Goal: Information Seeking & Learning: Learn about a topic

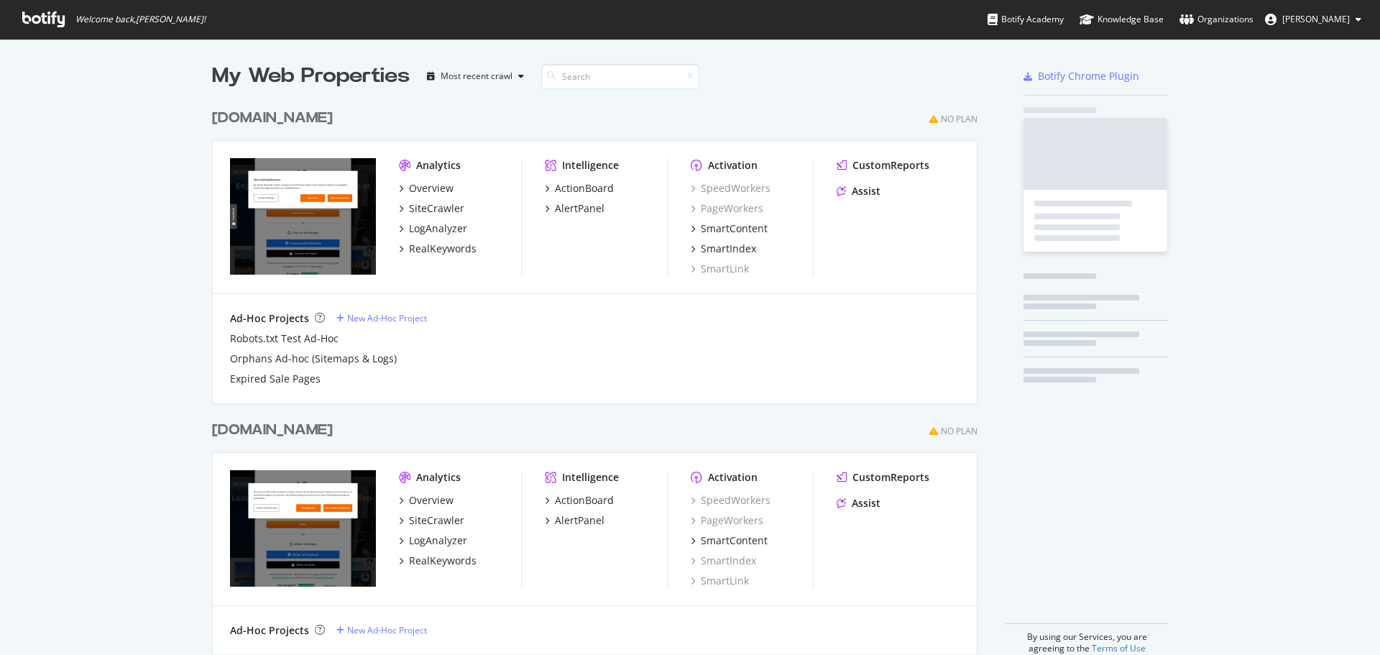
scroll to position [553, 766]
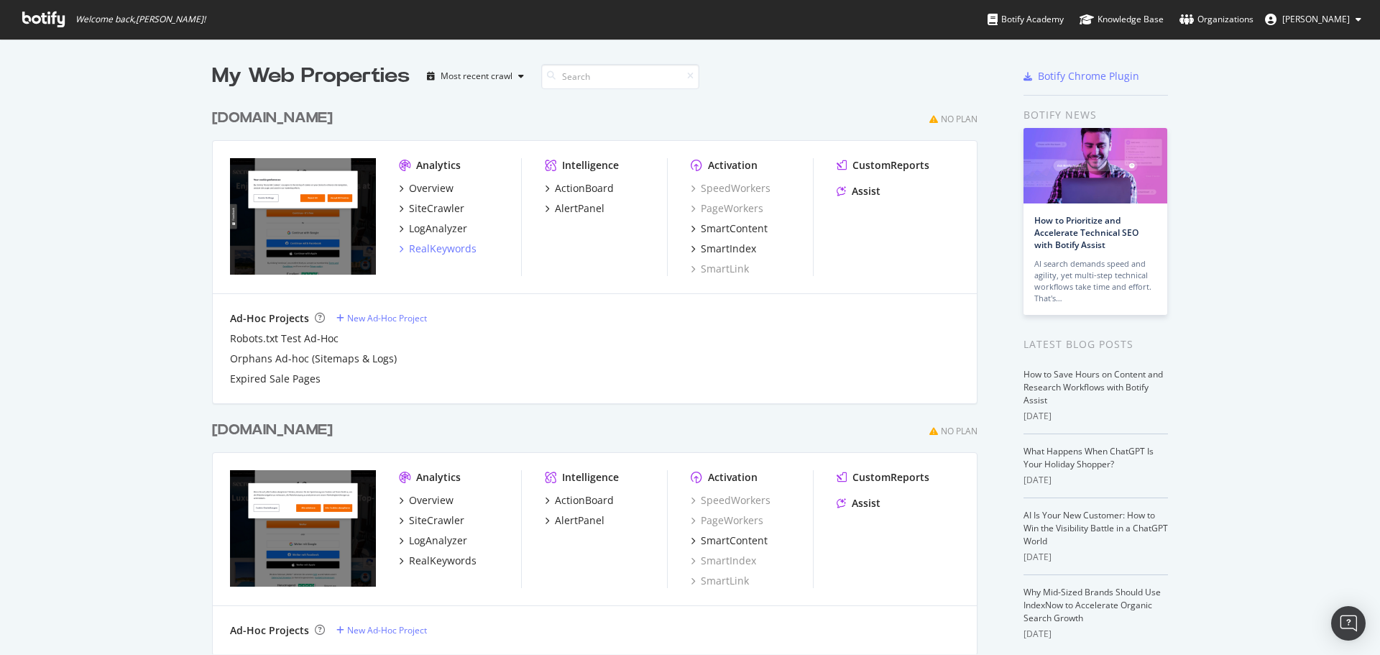
click at [434, 248] on div "RealKeywords" at bounding box center [443, 248] width 68 height 14
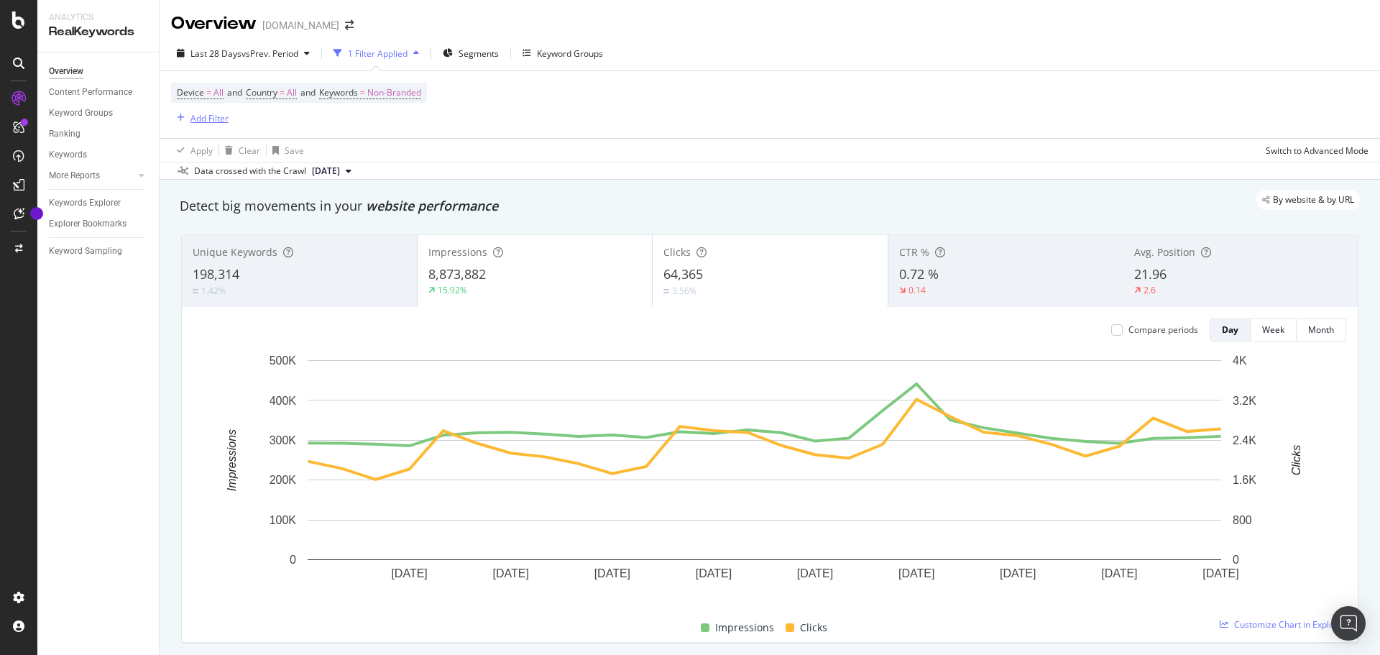
click at [186, 119] on div "button" at bounding box center [180, 118] width 19 height 9
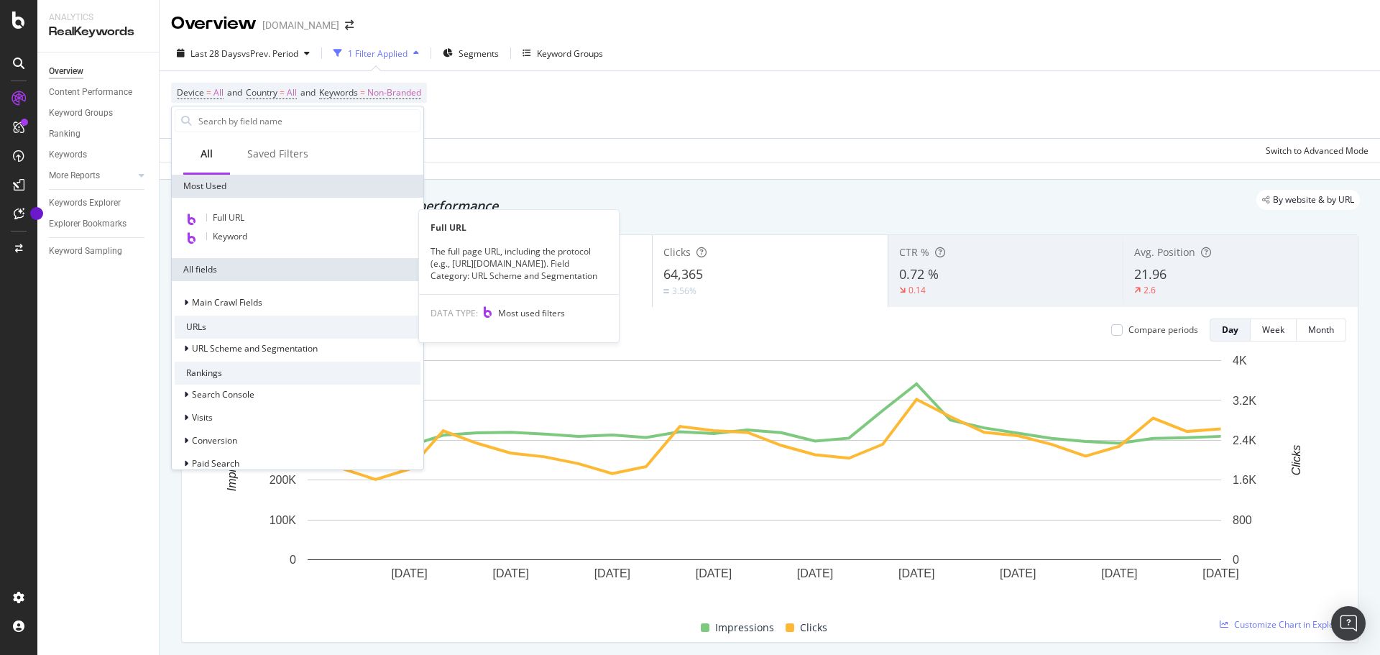
click at [221, 218] on span "Full URL" at bounding box center [229, 217] width 32 height 12
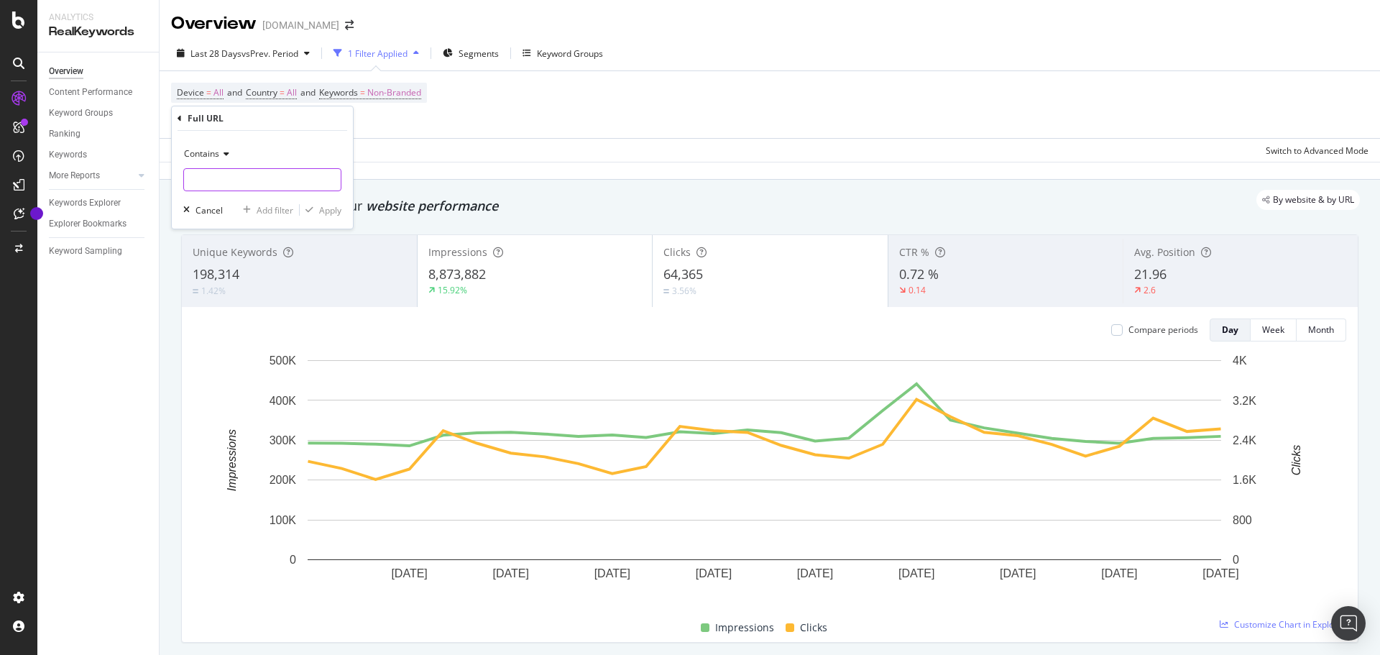
click at [237, 171] on input "text" at bounding box center [262, 179] width 157 height 23
click at [207, 178] on input "text" at bounding box center [262, 179] width 157 height 23
paste input "[URL][DOMAIN_NAME]"
type input "[URL][DOMAIN_NAME]"
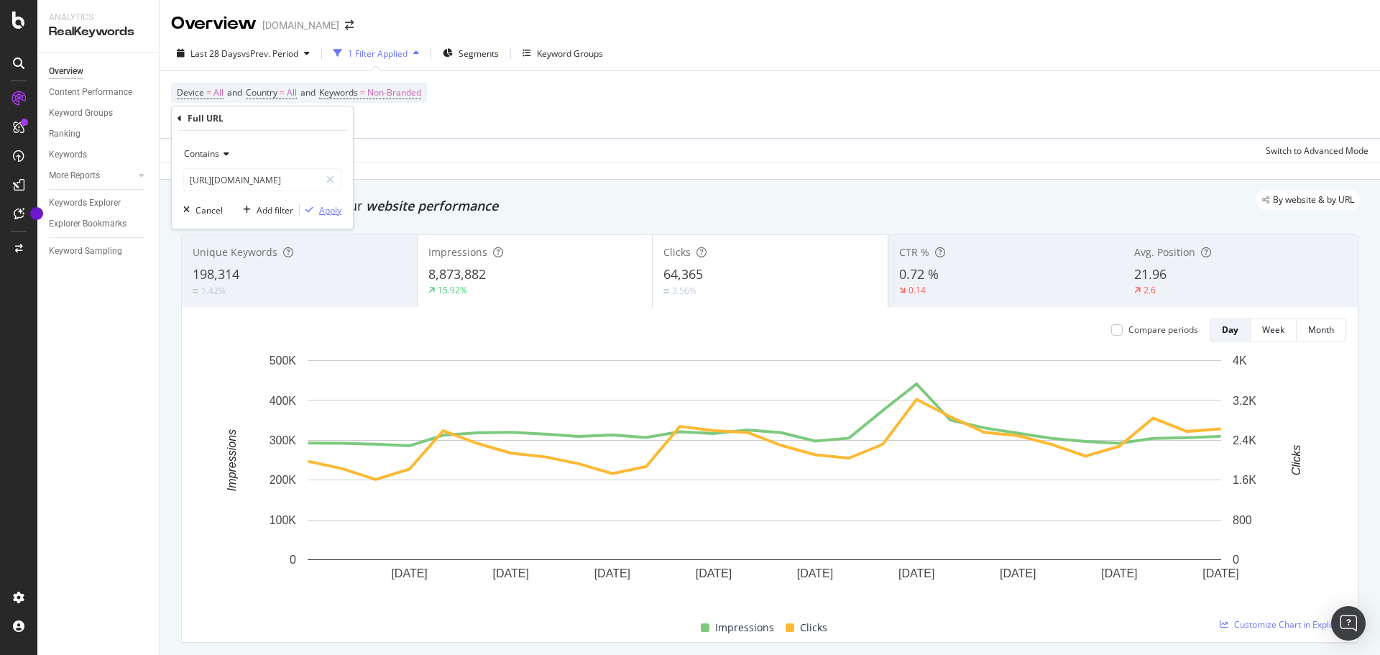
click at [331, 208] on div "Apply" at bounding box center [330, 210] width 22 height 12
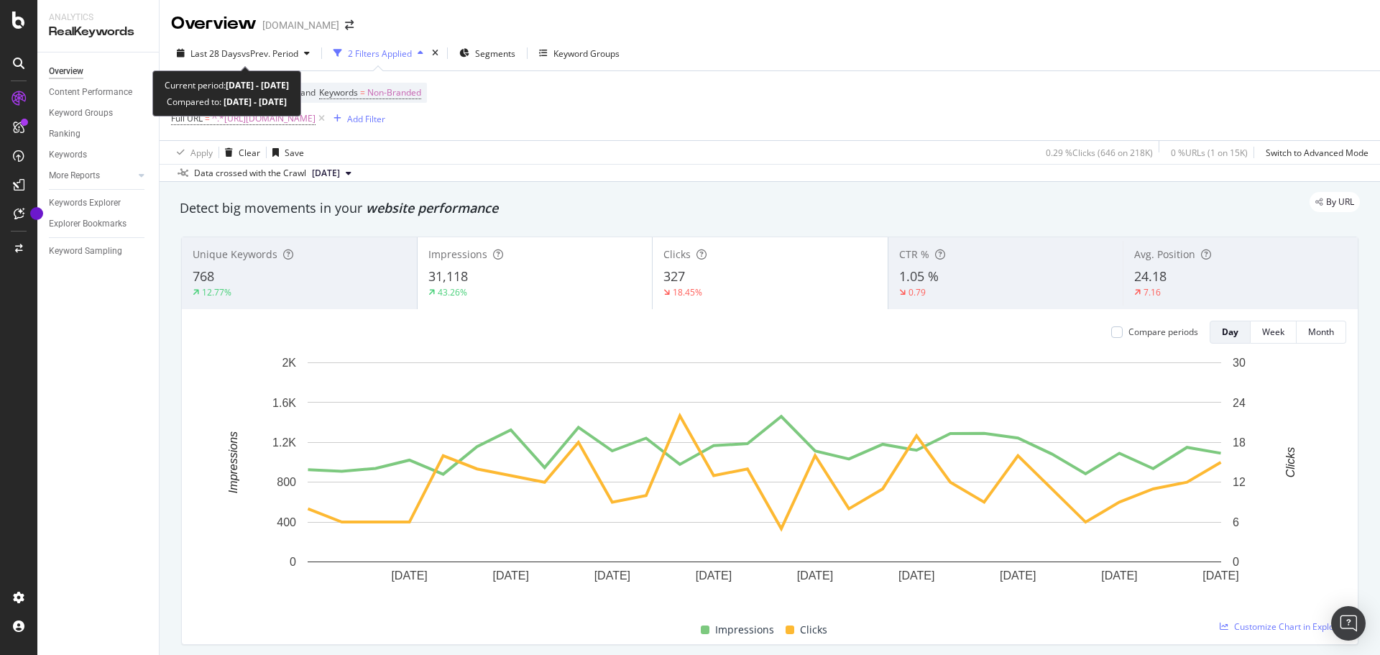
click at [226, 47] on span "Last 28 Days" at bounding box center [215, 53] width 51 height 12
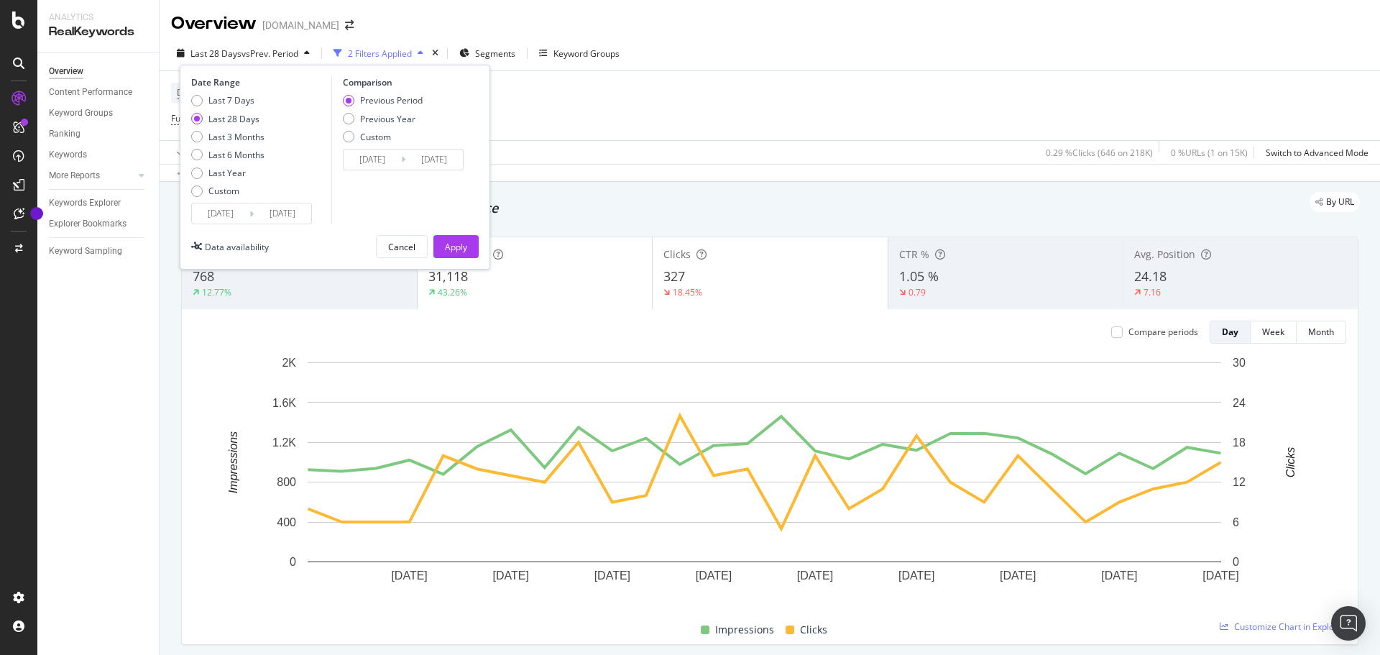
click at [226, 155] on div "Last 6 Months" at bounding box center [236, 155] width 56 height 12
type input "[DATE]"
click at [469, 248] on button "Apply" at bounding box center [455, 246] width 45 height 23
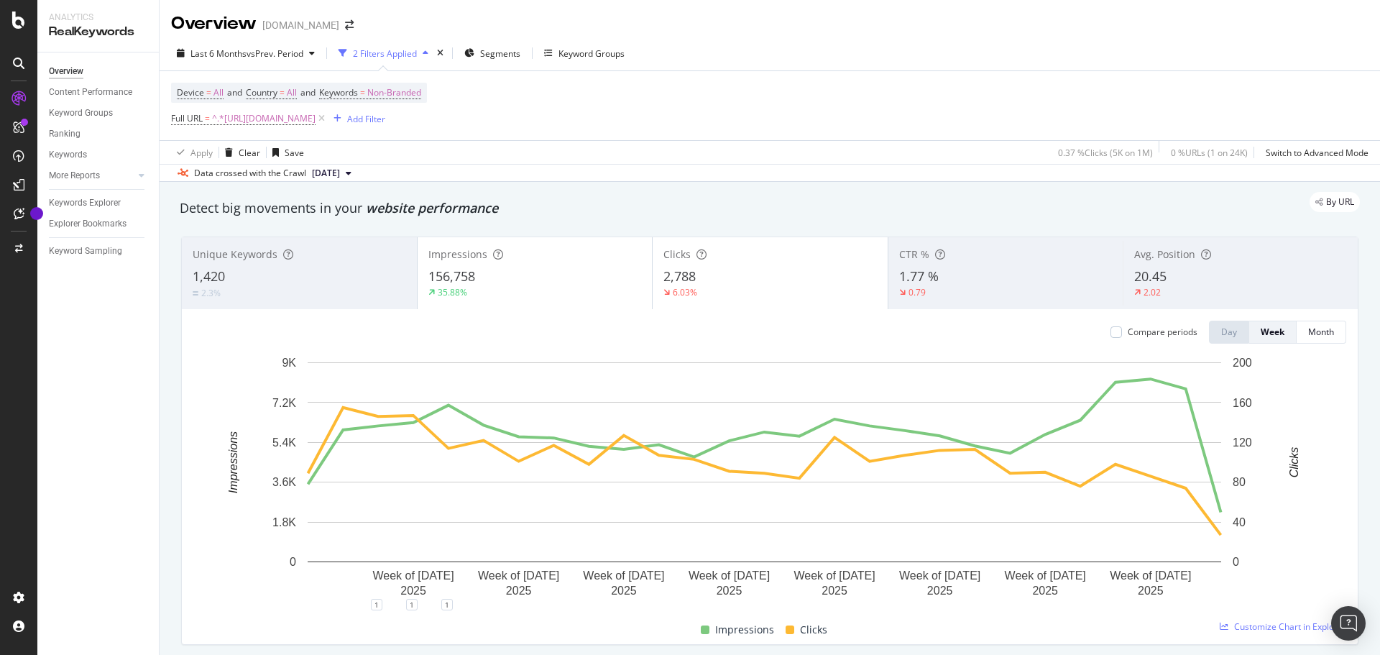
click at [316, 114] on span "^.*[URL][DOMAIN_NAME]" at bounding box center [263, 119] width 103 height 20
click at [266, 183] on input "[URL][DOMAIN_NAME]" at bounding box center [252, 178] width 136 height 23
paste input "country"
type input "[URL][DOMAIN_NAME]"
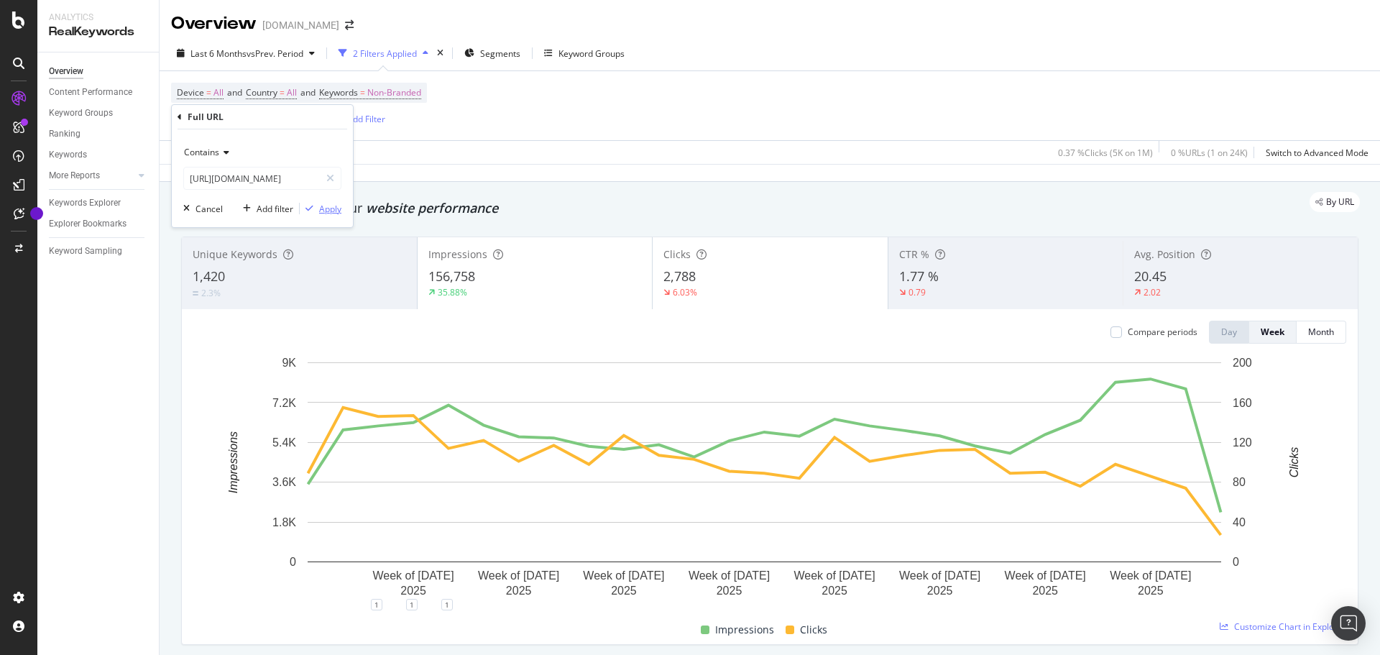
scroll to position [0, 0]
click at [328, 206] on div "Apply" at bounding box center [330, 209] width 22 height 12
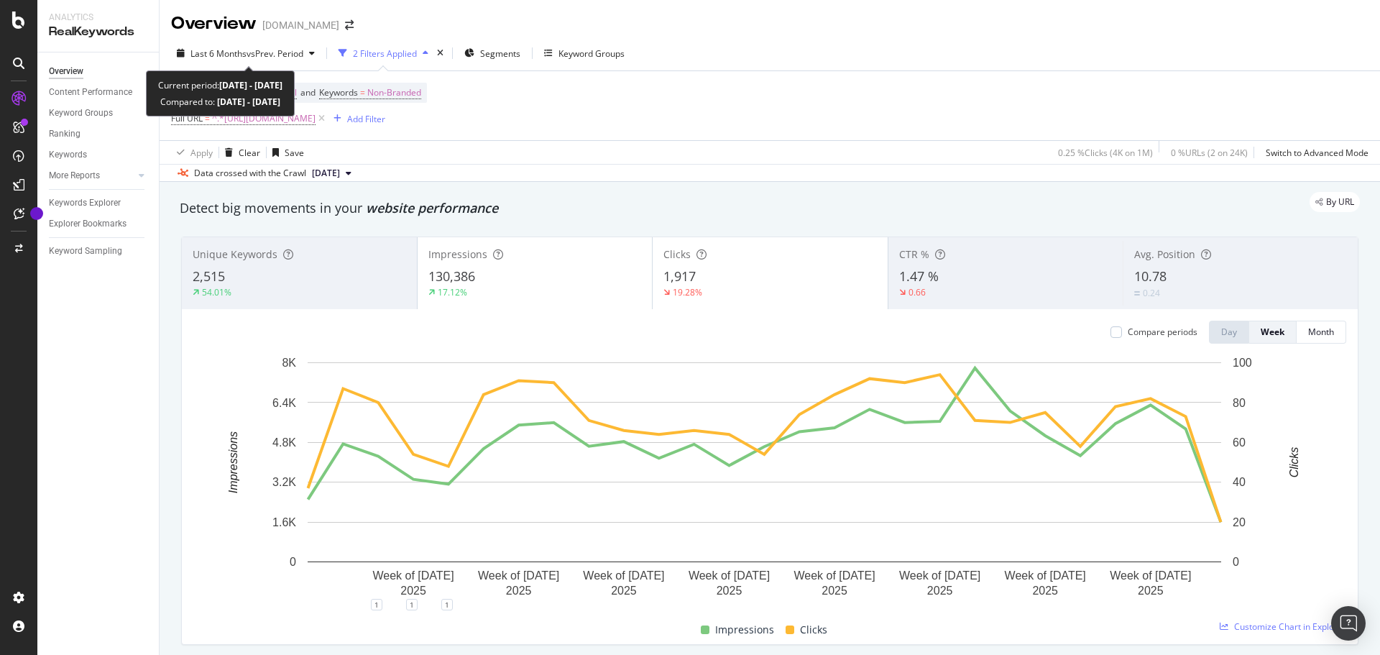
click at [295, 53] on span "vs Prev. Period" at bounding box center [275, 53] width 57 height 12
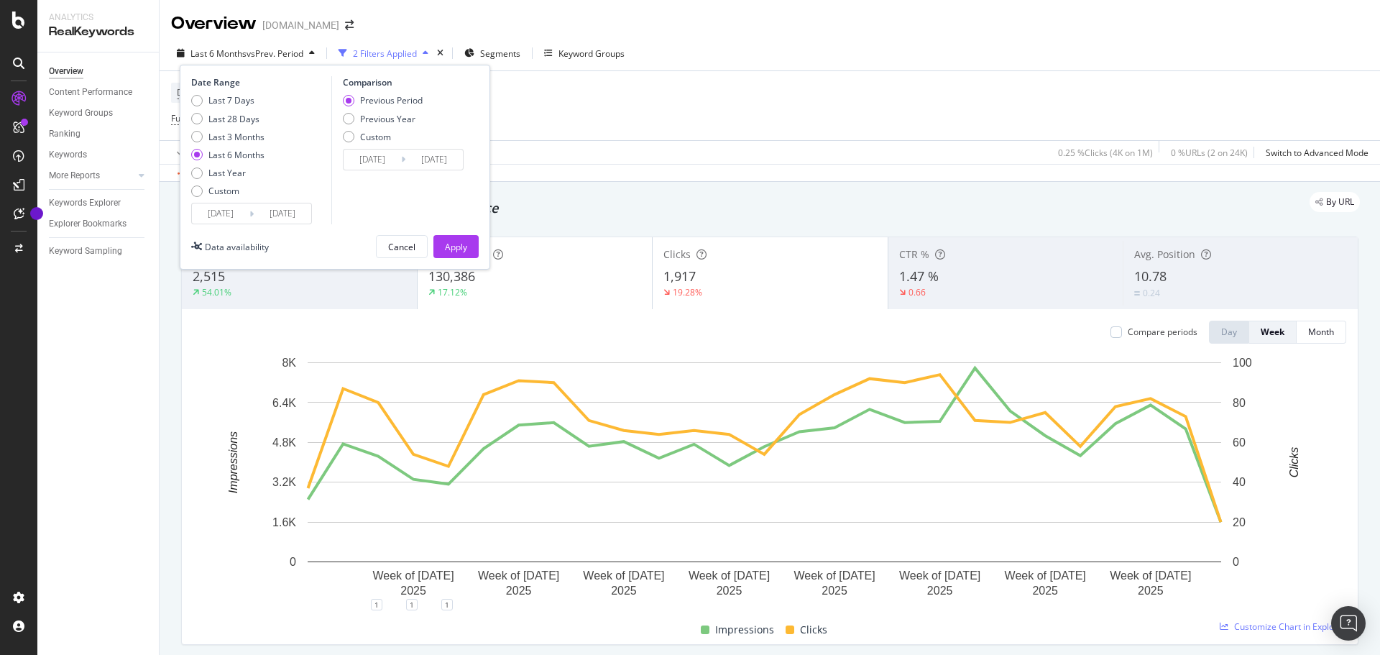
click at [218, 119] on div "Last 28 Days" at bounding box center [233, 119] width 51 height 12
type input "[DATE]"
click at [471, 242] on button "Apply" at bounding box center [455, 246] width 45 height 23
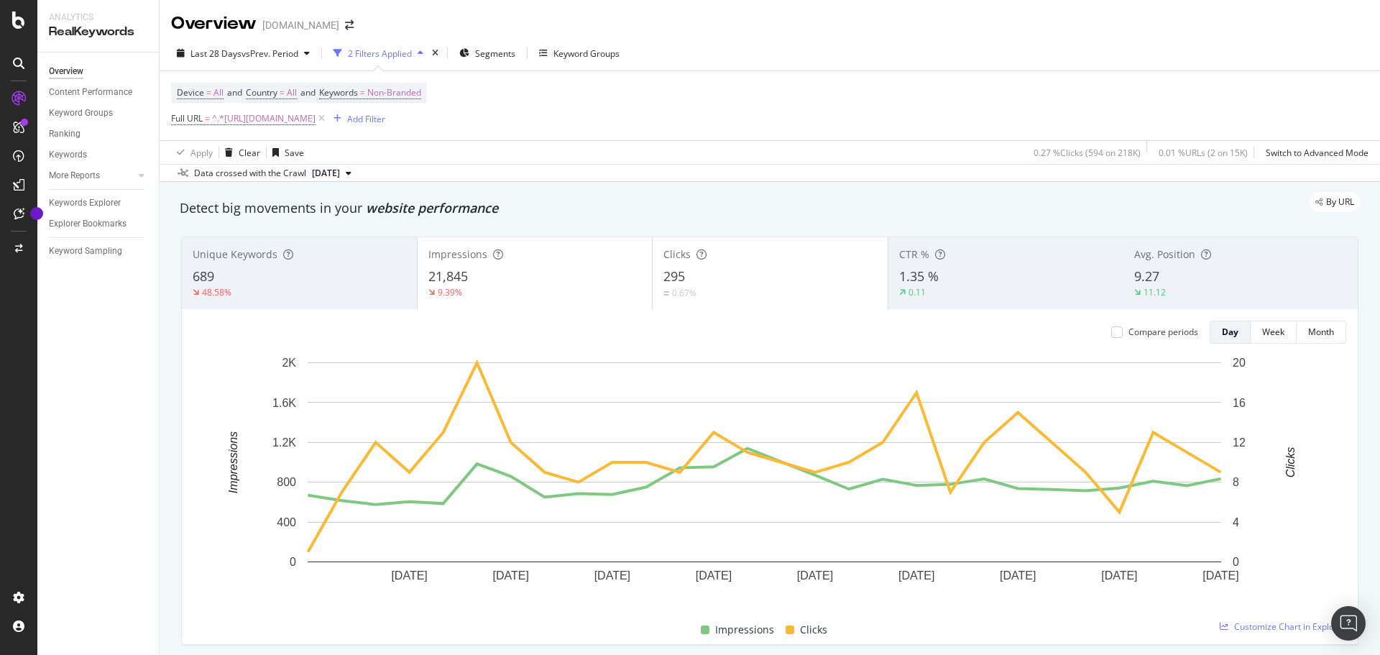
click at [340, 171] on span "[DATE]" at bounding box center [326, 173] width 28 height 13
click at [625, 154] on div "Apply Clear Save 0.27 % Clicks ( 594 on 218K ) 0.01 % URLs ( 2 on 15K ) Switch …" at bounding box center [770, 152] width 1220 height 24
